Goal: Information Seeking & Learning: Find specific page/section

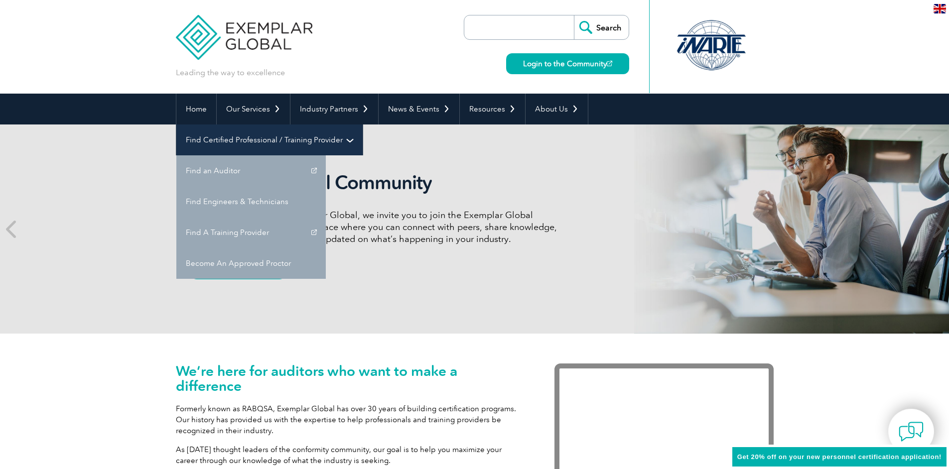
click at [363, 125] on link "Find Certified Professional / Training Provider" at bounding box center [269, 140] width 186 height 31
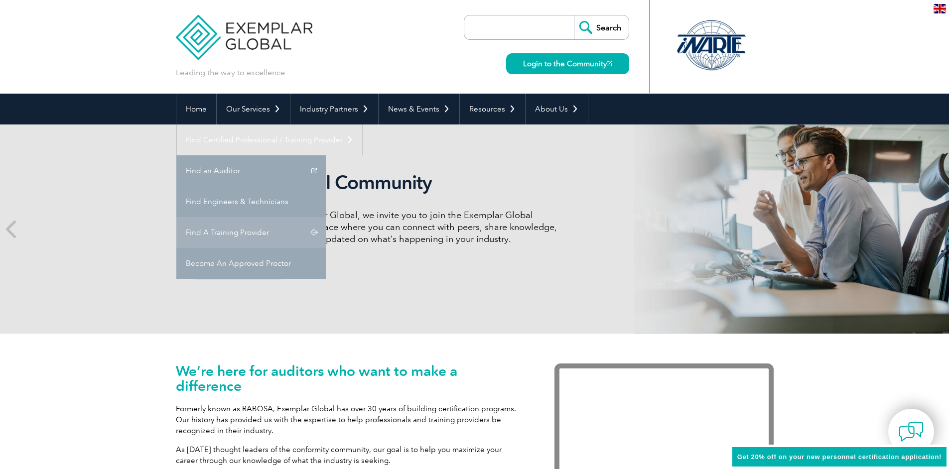
click at [326, 217] on link "Find A Training Provider" at bounding box center [250, 232] width 149 height 31
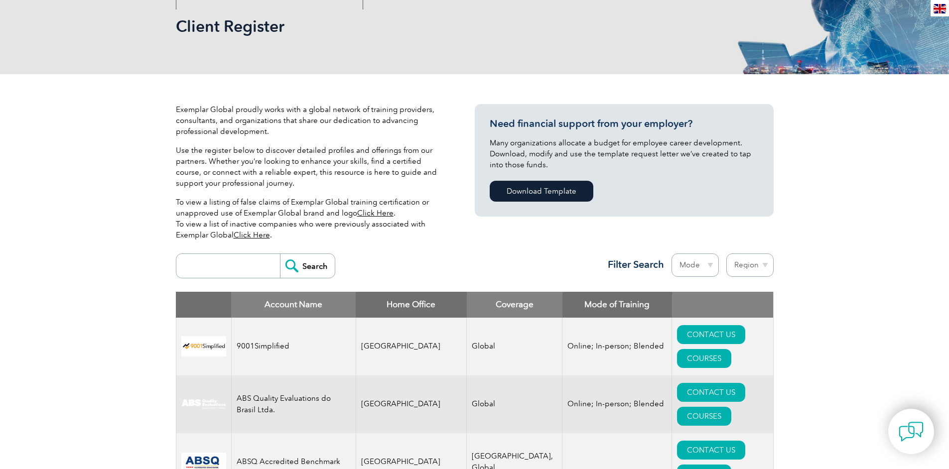
scroll to position [203, 0]
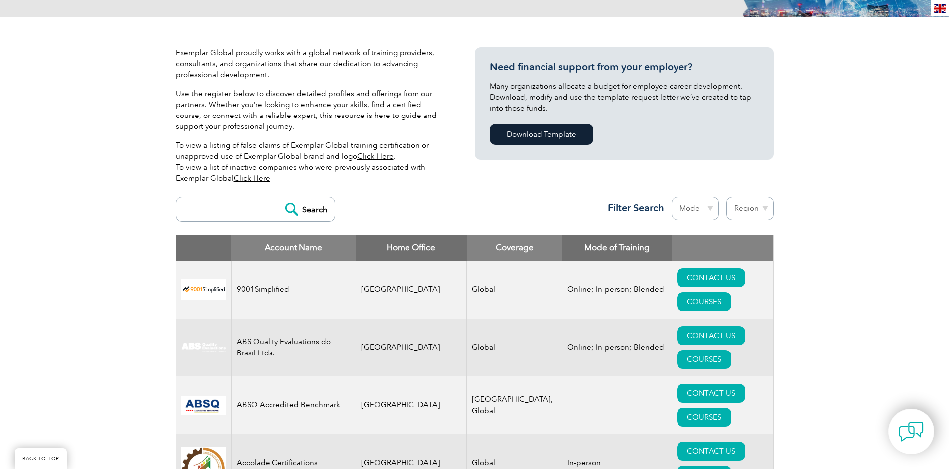
click at [768, 207] on select "Region Australia Bahrain Bangladesh Brazil Canada Colombia Dominican Republic E…" at bounding box center [749, 208] width 47 height 23
select select "[GEOGRAPHIC_DATA]"
click at [726, 197] on select "Region Australia Bahrain Bangladesh Brazil Canada Colombia Dominican Republic E…" at bounding box center [749, 208] width 47 height 23
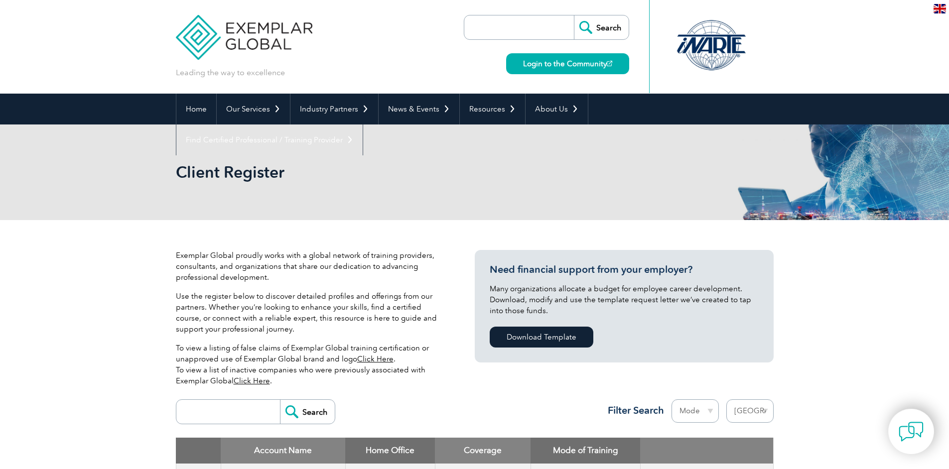
select select "[GEOGRAPHIC_DATA]"
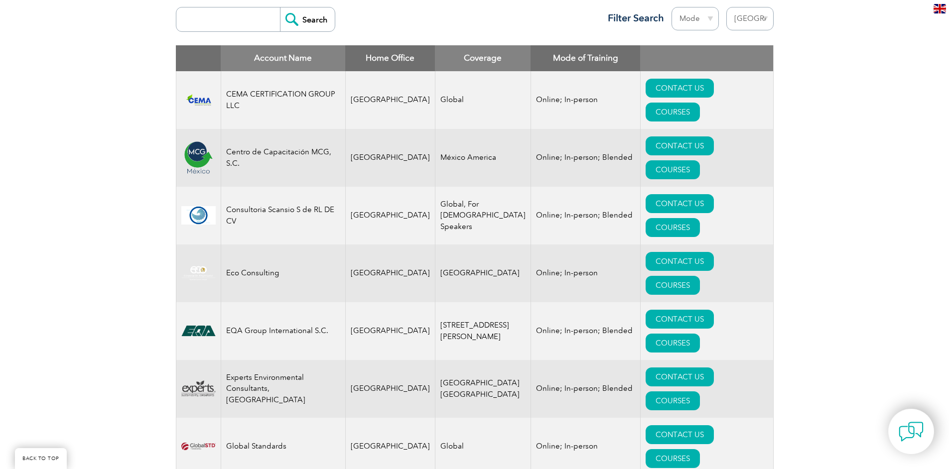
scroll to position [399, 0]
